Goal: Find contact information: Find contact information

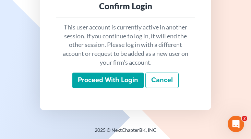
click at [118, 81] on input "Proceed with login" at bounding box center [107, 81] width 71 height 16
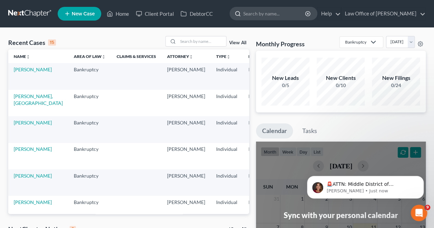
click at [256, 15] on input "search" at bounding box center [274, 13] width 63 height 13
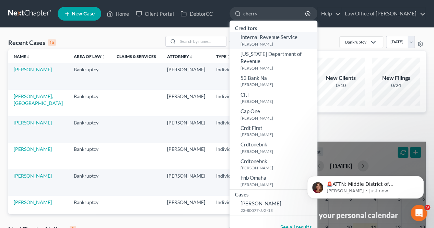
type input "cherry"
click at [256, 43] on small "[PERSON_NAME]" at bounding box center [277, 44] width 75 height 6
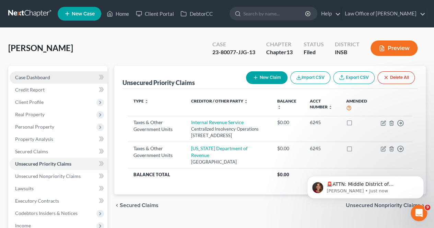
click at [40, 81] on link "Case Dashboard" at bounding box center [59, 77] width 98 height 12
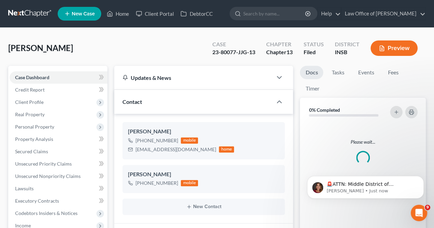
scroll to position [1385, 0]
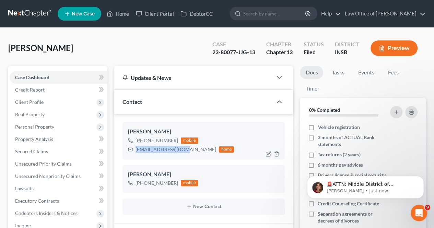
drag, startPoint x: 134, startPoint y: 150, endPoint x: 178, endPoint y: 156, distance: 44.9
click at [178, 139] on div "Joseph Cherry Jr +1 (812) 841-1062 mobile tjjcherry@gmail.com home" at bounding box center [203, 140] width 162 height 37
drag, startPoint x: 137, startPoint y: 140, endPoint x: 143, endPoint y: 142, distance: 6.4
click at [143, 139] on div "+1 (812) 841-1062" at bounding box center [156, 140] width 43 height 7
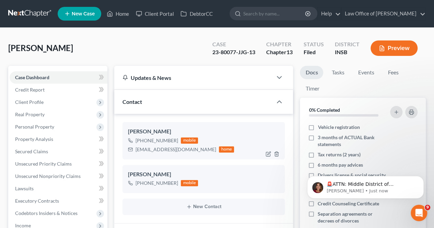
drag, startPoint x: 142, startPoint y: 140, endPoint x: 175, endPoint y: 141, distance: 32.6
click at [175, 139] on div "+1 (812) 841-1062" at bounding box center [156, 140] width 43 height 7
copy div "(812) 841-1062"
drag, startPoint x: 143, startPoint y: 183, endPoint x: 173, endPoint y: 186, distance: 30.0
click at [173, 139] on div "+1 (812) 841-9601 mobile" at bounding box center [163, 183] width 70 height 9
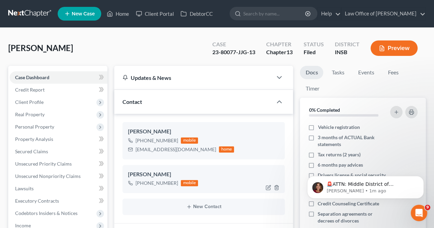
click at [168, 139] on div "Tiffany Cherry +1 (812) 841-9601 mobile" at bounding box center [203, 179] width 162 height 28
drag, startPoint x: 143, startPoint y: 182, endPoint x: 160, endPoint y: 183, distance: 16.8
click at [174, 139] on div "+1 (812) 841-9601" at bounding box center [156, 183] width 43 height 7
copy div "812) 841-9601"
